Goal: Transaction & Acquisition: Obtain resource

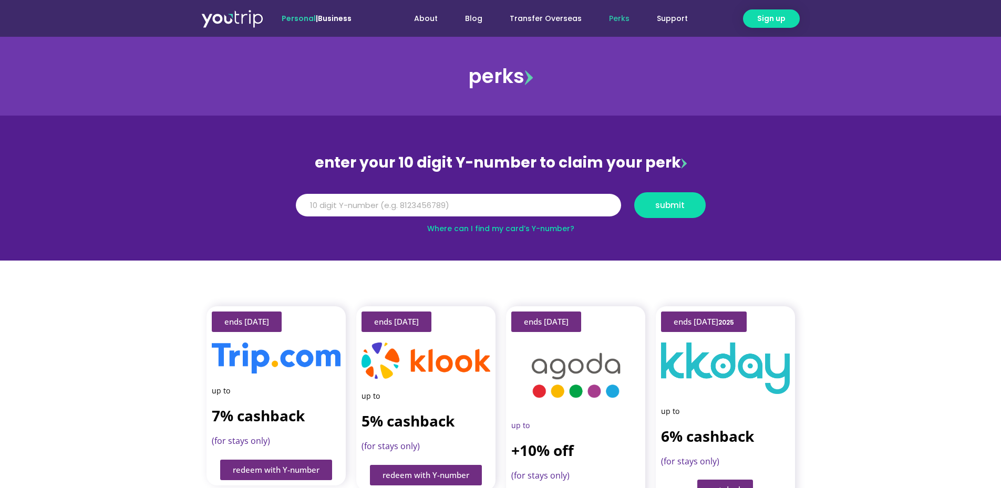
click at [256, 341] on strong "7% cashback" at bounding box center [258, 416] width 93 height 20
click at [395, 219] on div "Y Number submit" at bounding box center [500, 209] width 423 height 34
click at [394, 219] on div "Y Number submit" at bounding box center [500, 209] width 423 height 34
click at [349, 213] on input "Y Number" at bounding box center [458, 205] width 325 height 23
type input "5162400051024623"
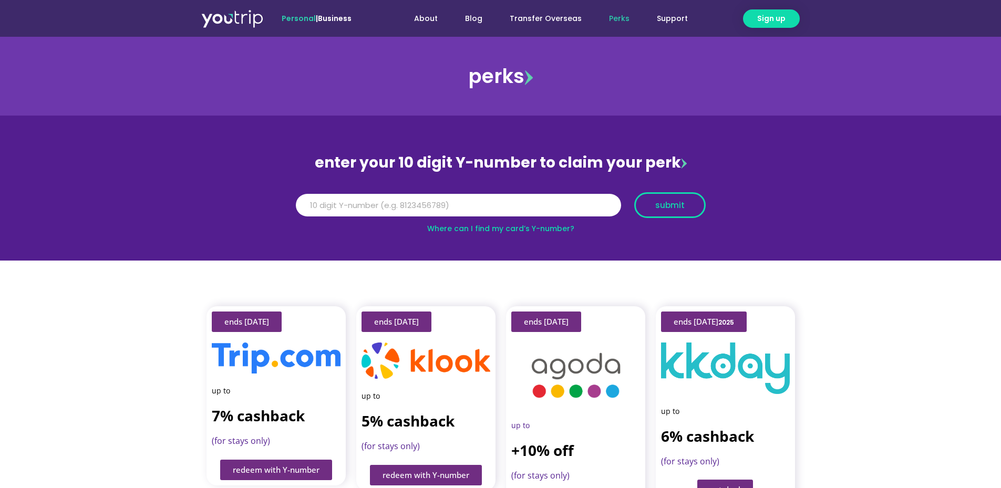
click at [663, 192] on button "submit" at bounding box center [669, 205] width 71 height 26
drag, startPoint x: 407, startPoint y: 207, endPoint x: 176, endPoint y: 243, distance: 233.5
click at [176, 243] on section "enter your 10 digit Y-number to claim your perk Y Number 5162400051024623 submi…" at bounding box center [500, 188] width 1001 height 145
drag, startPoint x: 358, startPoint y: 208, endPoint x: 224, endPoint y: 232, distance: 135.6
click at [224, 232] on section "enter your 10 digit Y-number to claim your perk Y Number 8108342146 submit Wher…" at bounding box center [500, 188] width 1001 height 145
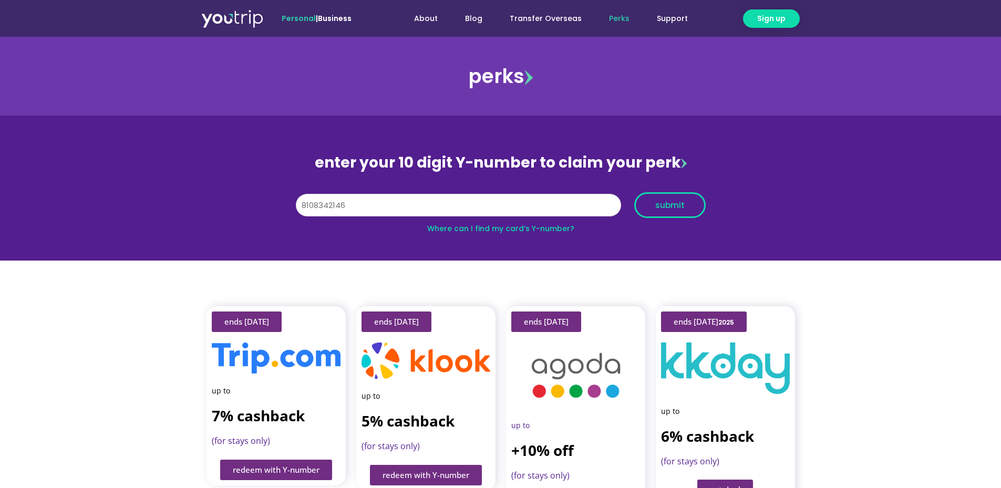
type input "8108342146"
click at [663, 209] on span "submit" at bounding box center [669, 205] width 29 height 8
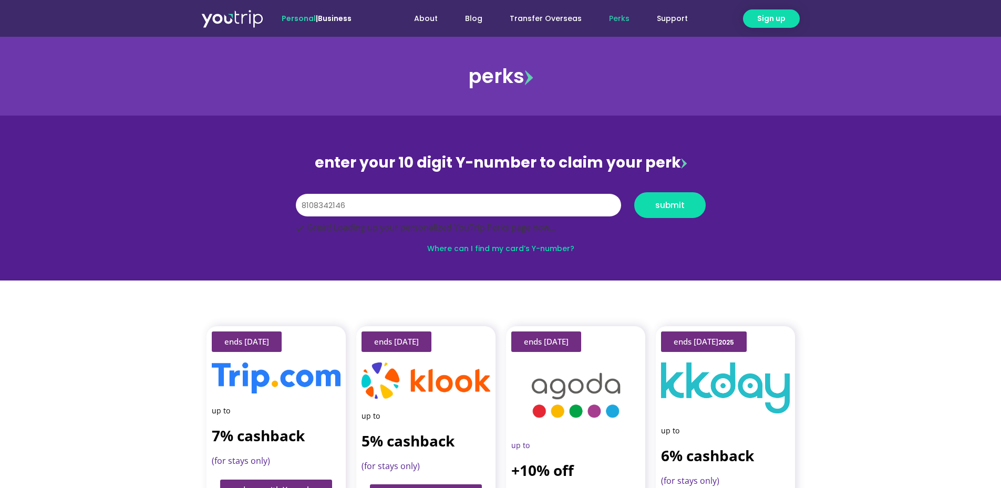
scroll to position [51, 0]
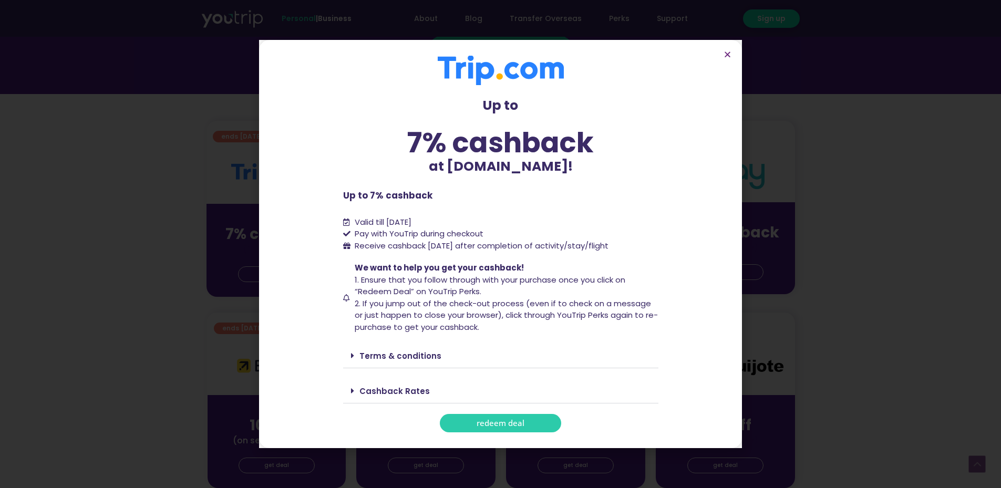
click at [518, 423] on span "redeem deal" at bounding box center [501, 423] width 48 height 8
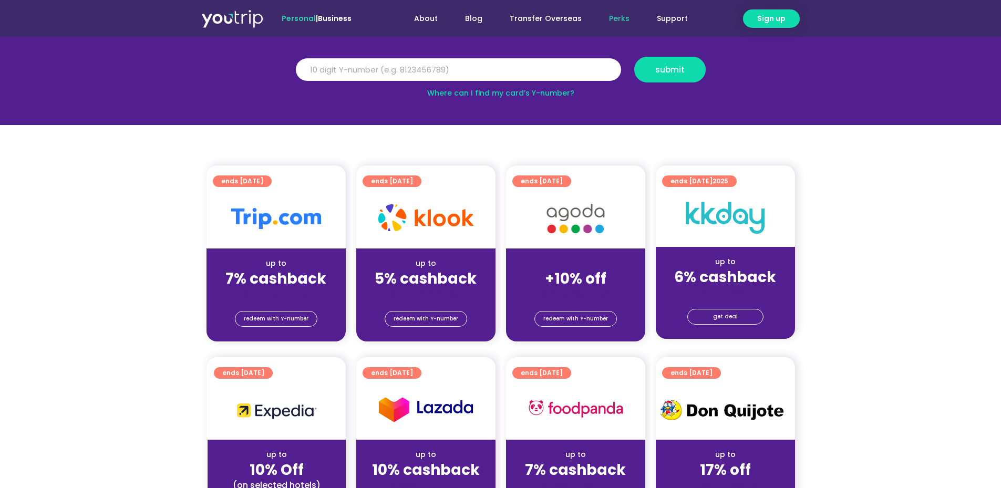
scroll to position [137, 0]
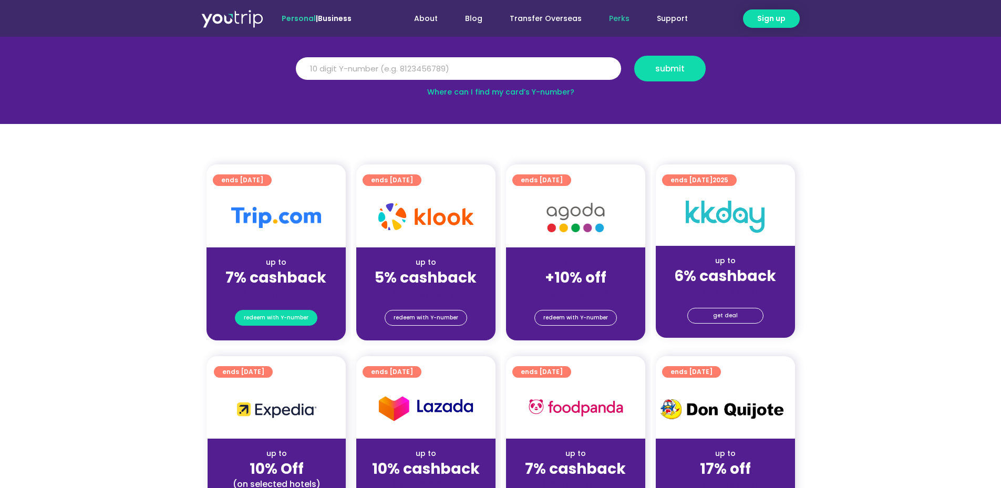
click at [265, 314] on span "redeem with Y-number" at bounding box center [276, 318] width 65 height 15
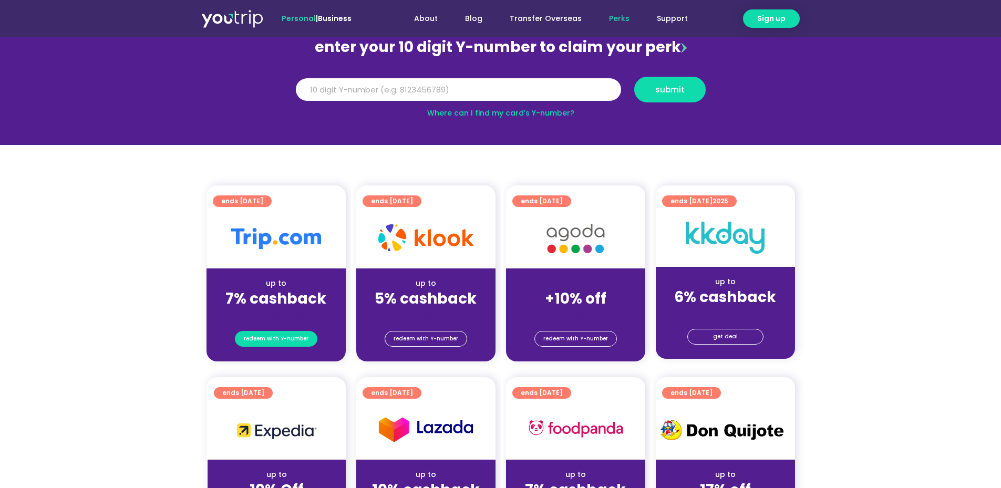
click at [295, 343] on span "redeem with Y-number" at bounding box center [276, 339] width 65 height 15
click at [413, 74] on div "Y Number submit" at bounding box center [501, 89] width 420 height 36
click at [401, 101] on div "Y Number" at bounding box center [458, 90] width 338 height 26
click at [405, 91] on input "Y Number" at bounding box center [458, 89] width 325 height 23
paste input "8108342146"
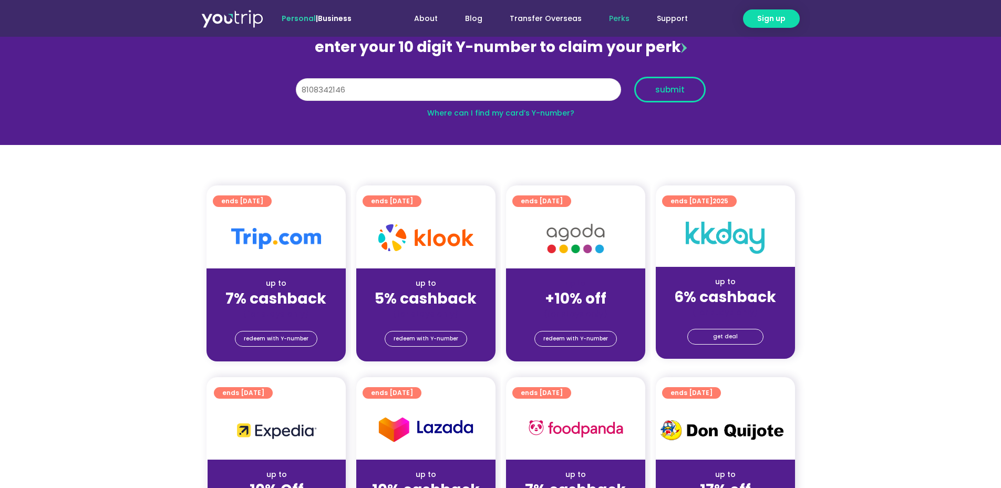
type input "8108342146"
click at [658, 97] on button "submit" at bounding box center [669, 90] width 71 height 26
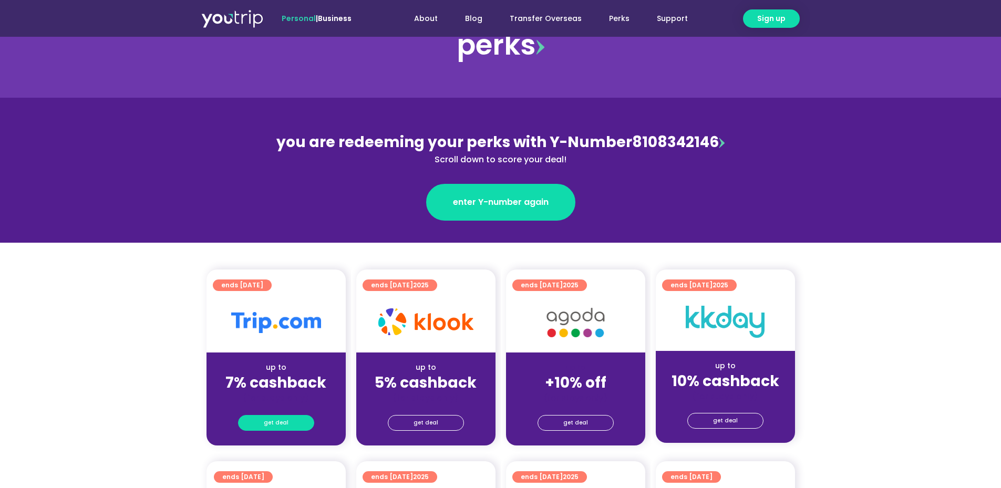
click at [279, 416] on span "get deal" at bounding box center [276, 423] width 25 height 15
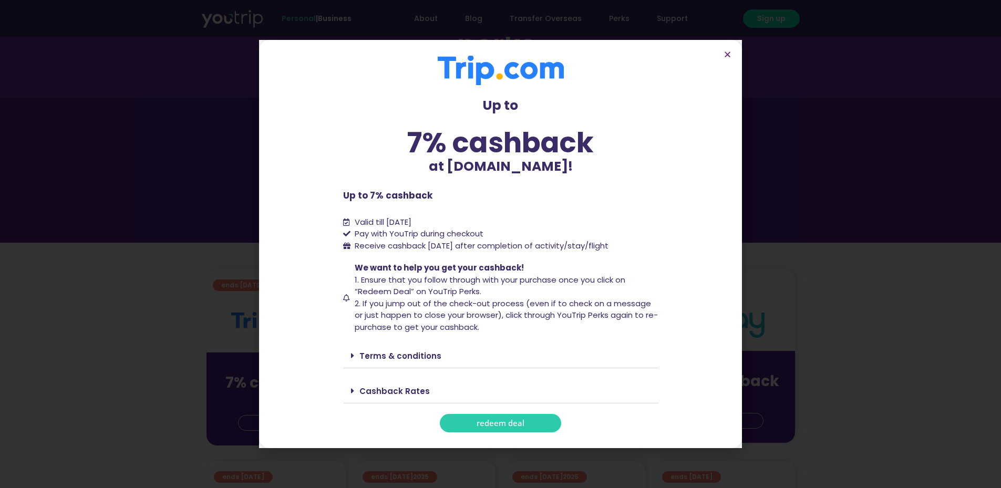
click at [504, 435] on section "Up to 7% cashback at Trip.com! Up to 7% cashback at Trip.com! Up to 7% cashback…" at bounding box center [500, 244] width 483 height 408
click at [508, 424] on span "redeem deal" at bounding box center [501, 423] width 48 height 8
